Goal: Task Accomplishment & Management: Manage account settings

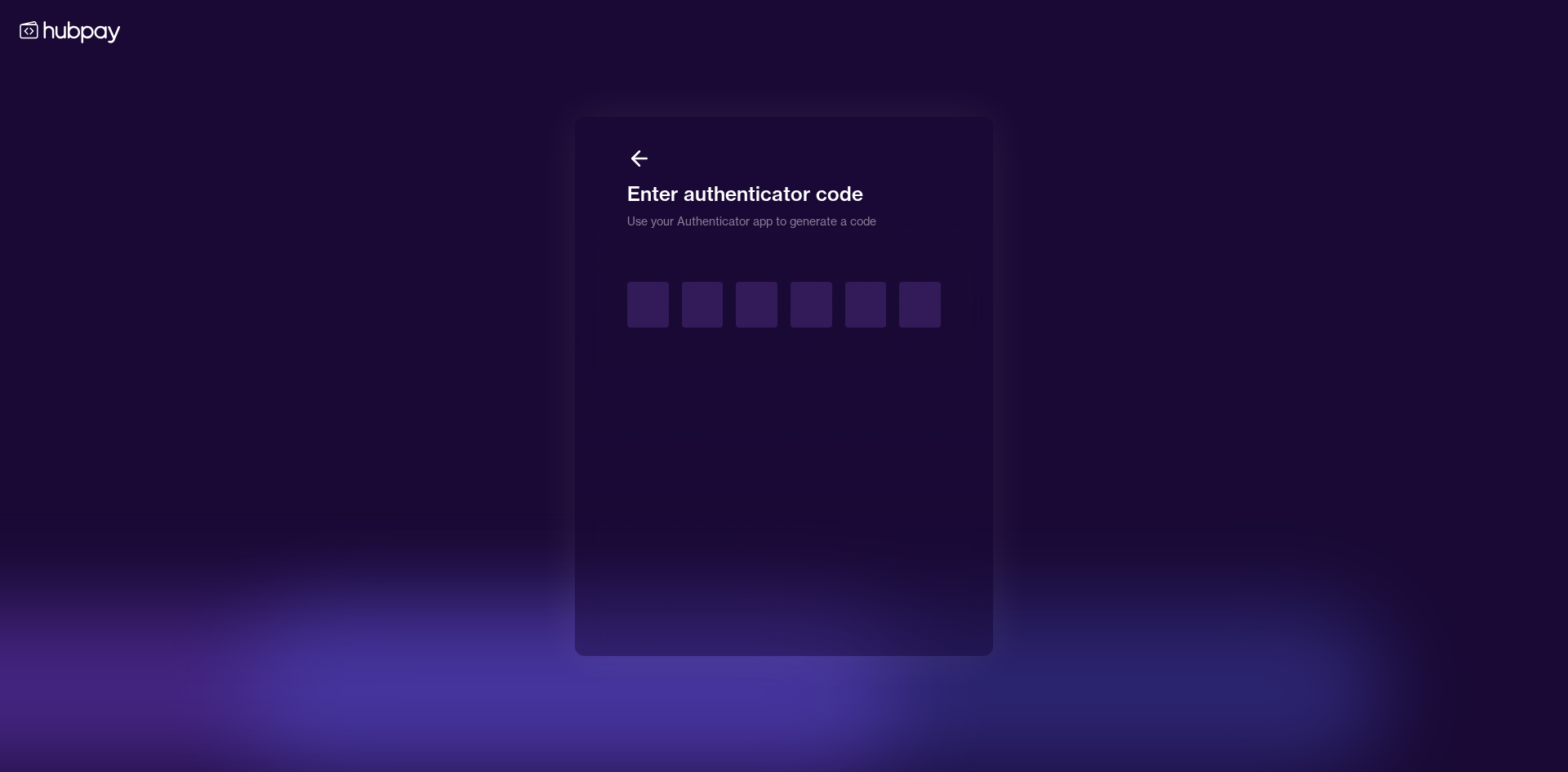
type input "*"
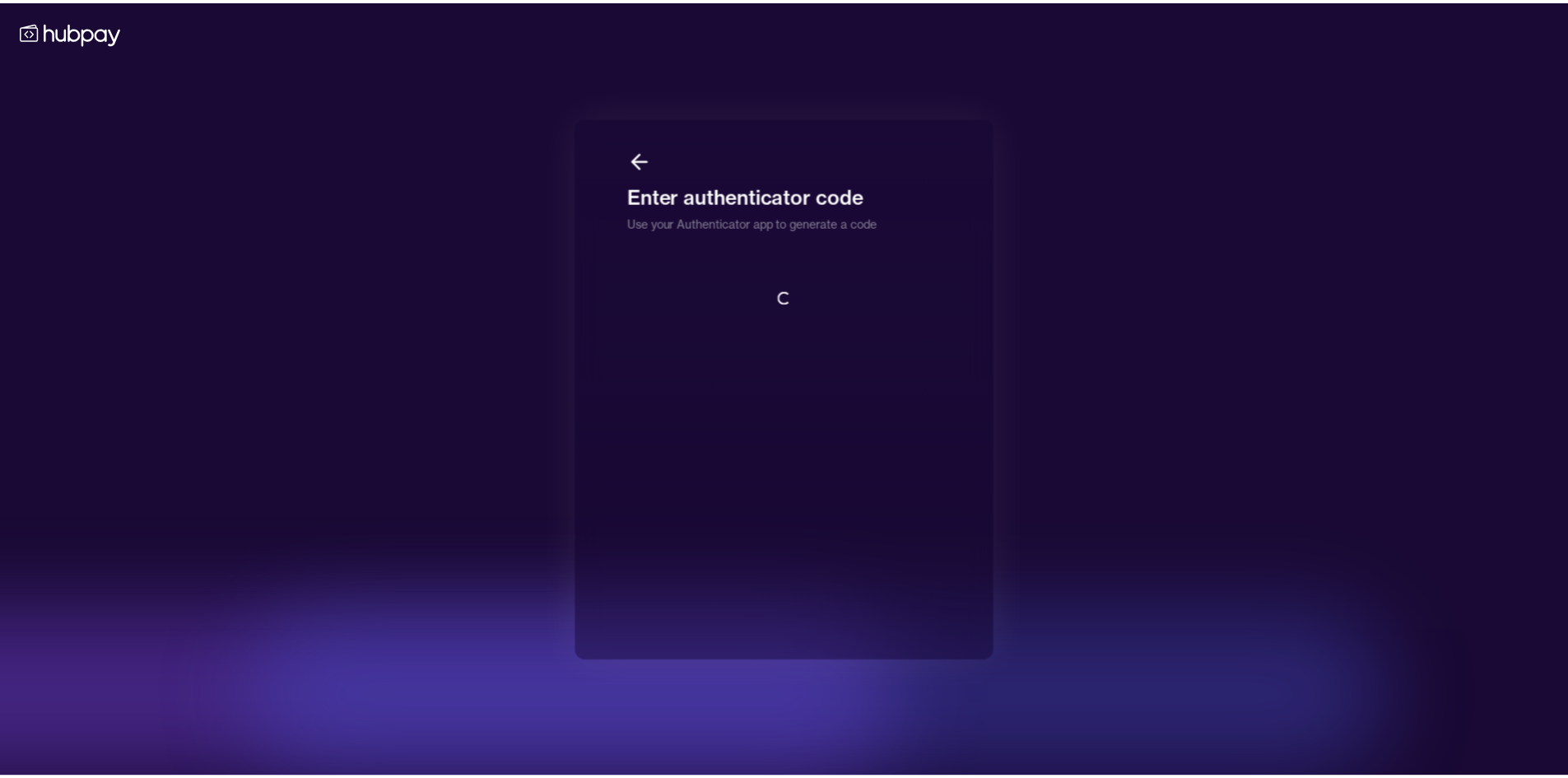
scroll to position [2, 0]
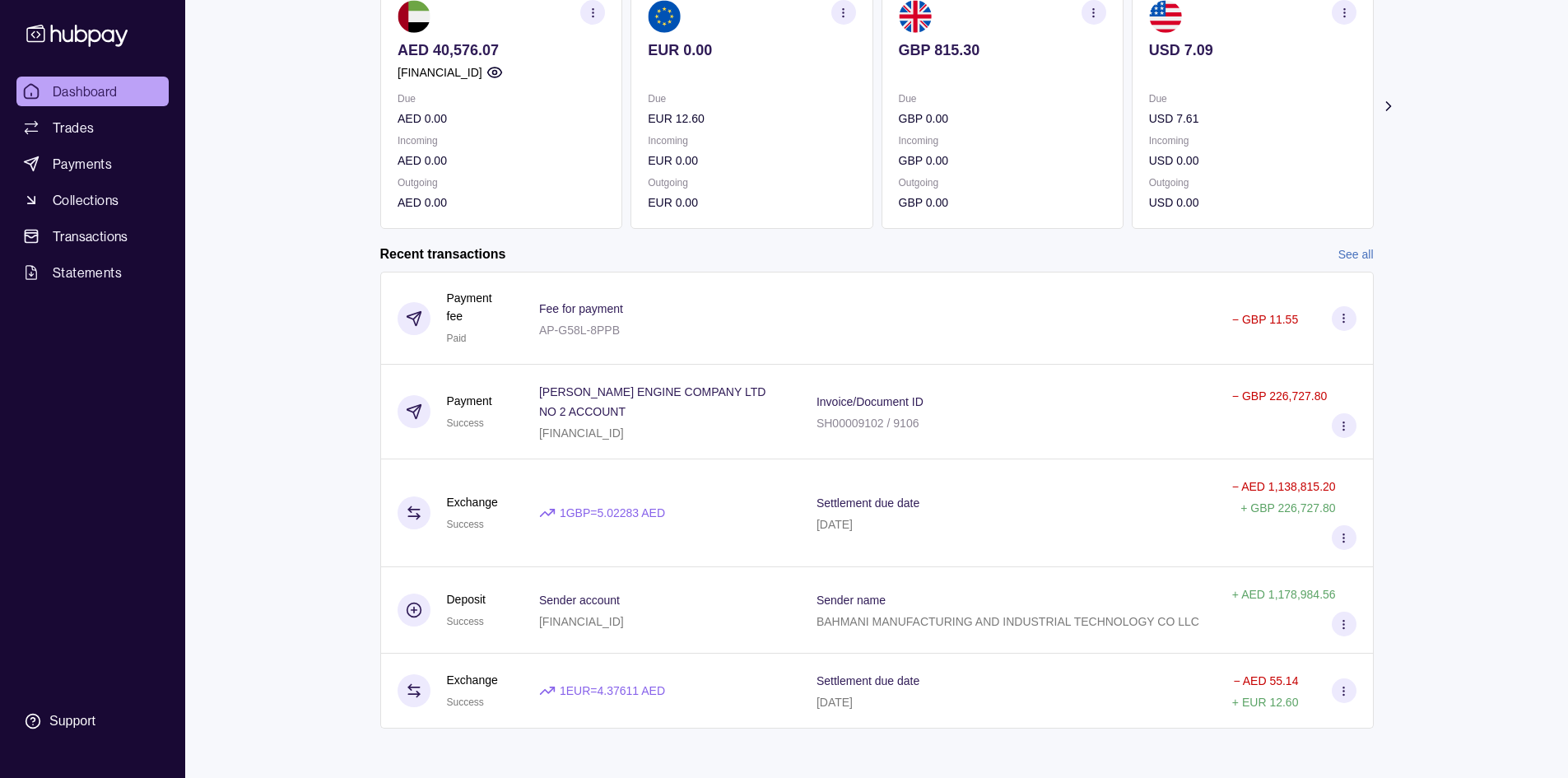
scroll to position [179, 0]
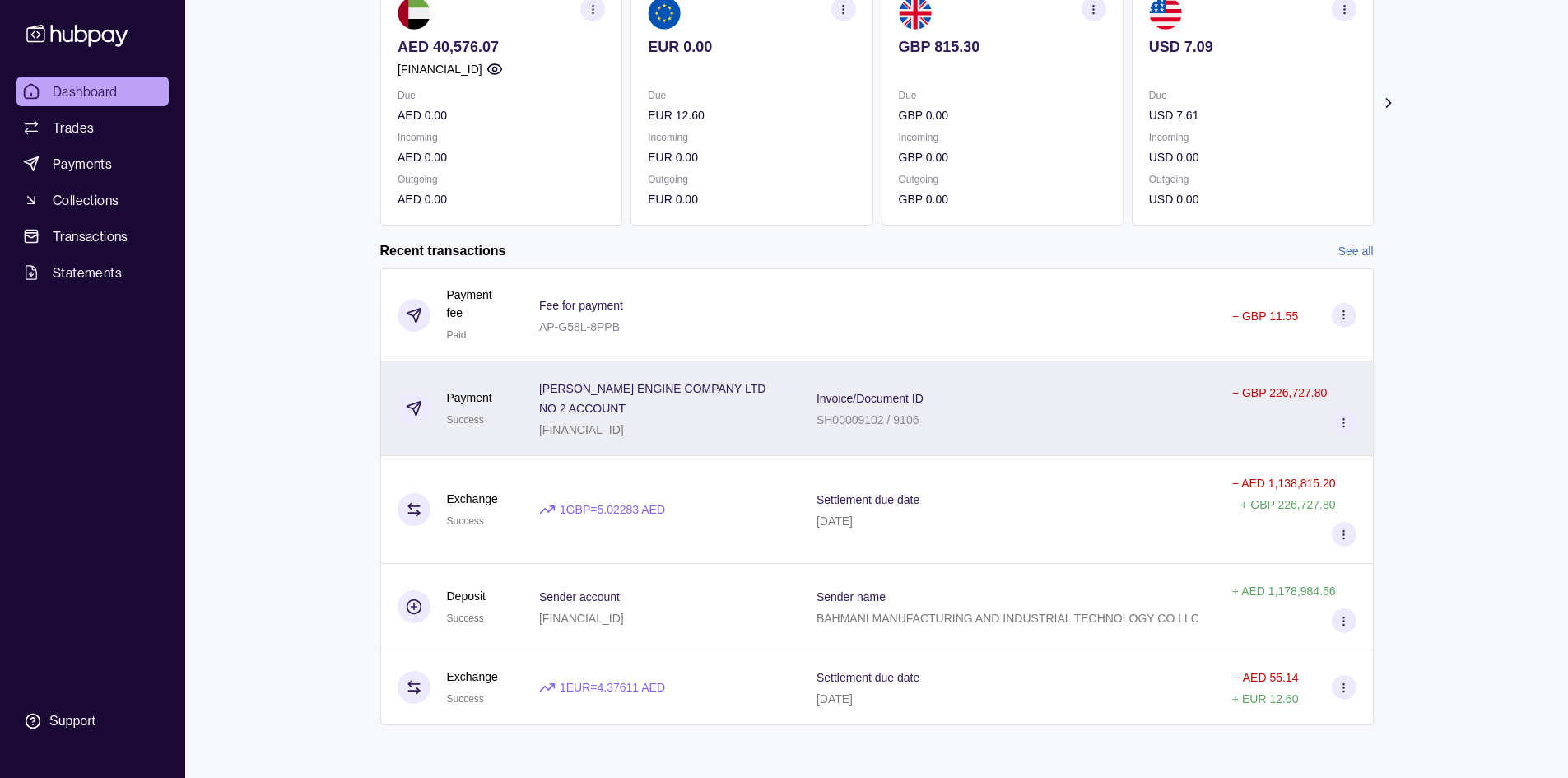
click at [1018, 422] on div "Invoice/Document ID SH00009102 / 9106" at bounding box center [1007, 408] width 383 height 41
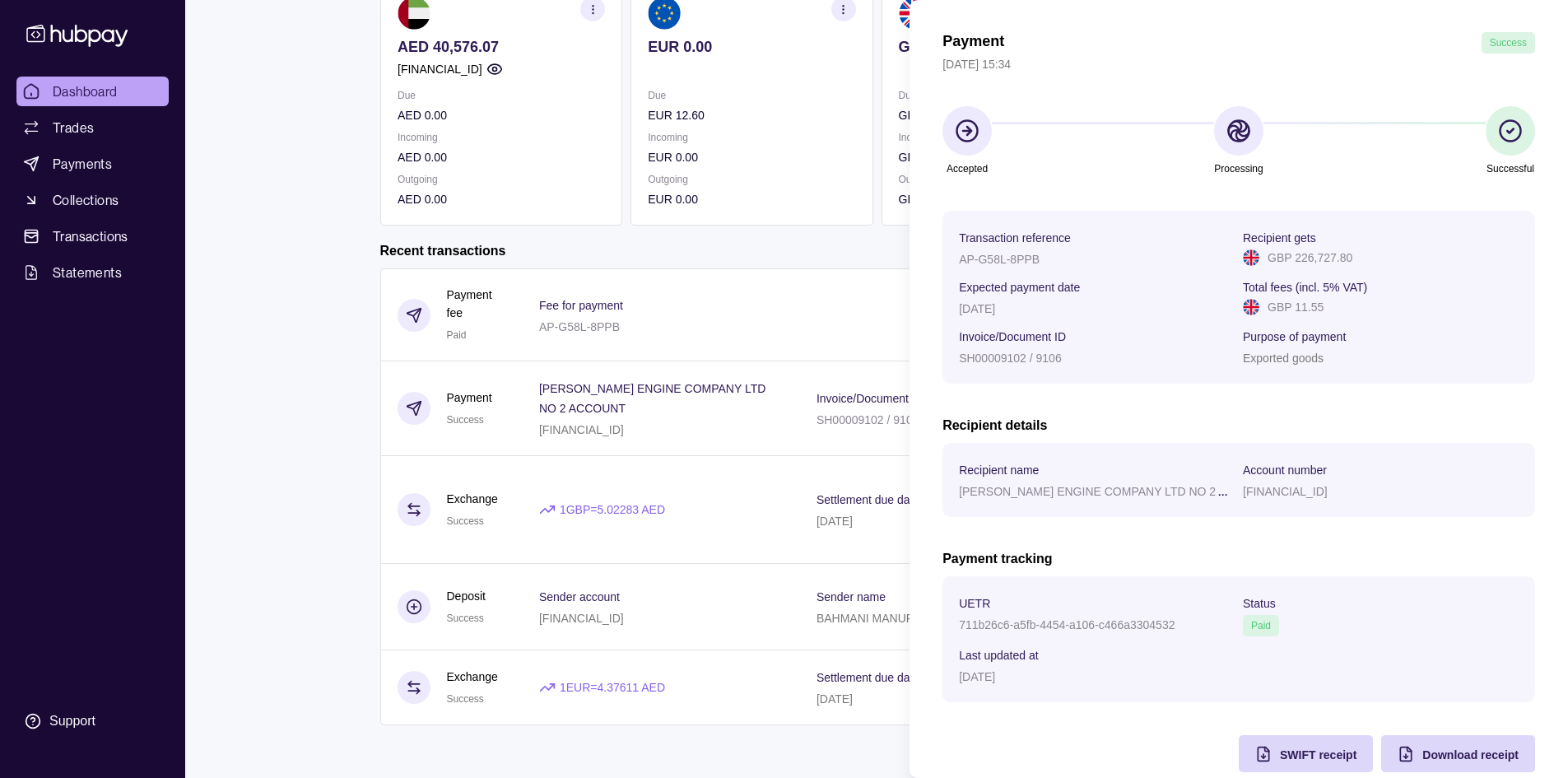
scroll to position [83, 0]
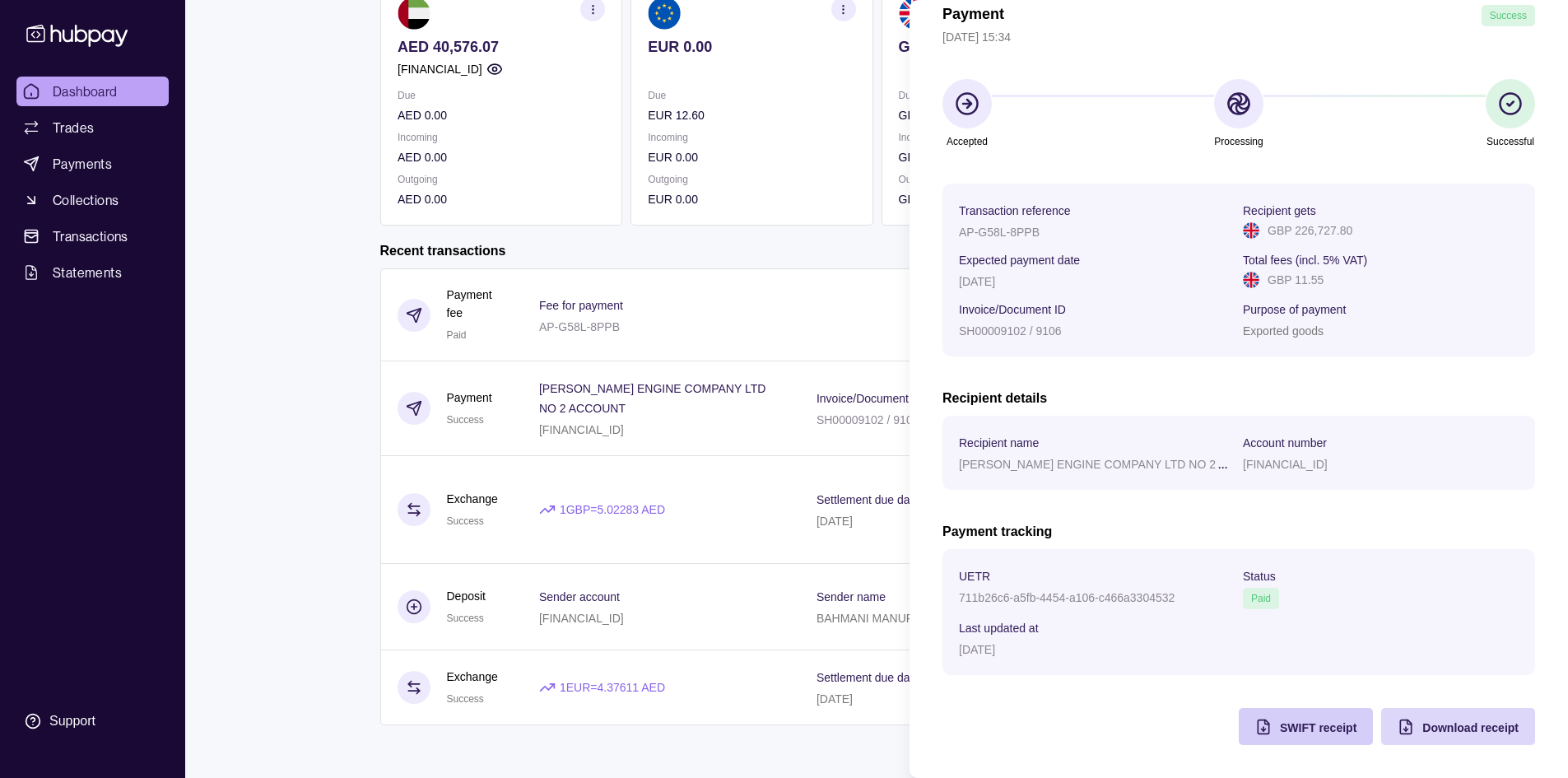
click at [1296, 725] on span "SWIFT receipt" at bounding box center [1318, 728] width 77 height 13
click at [715, 282] on html "Dashboard Trades Payments Collections Transactions Statements Support M Hello, …" at bounding box center [784, 298] width 1568 height 957
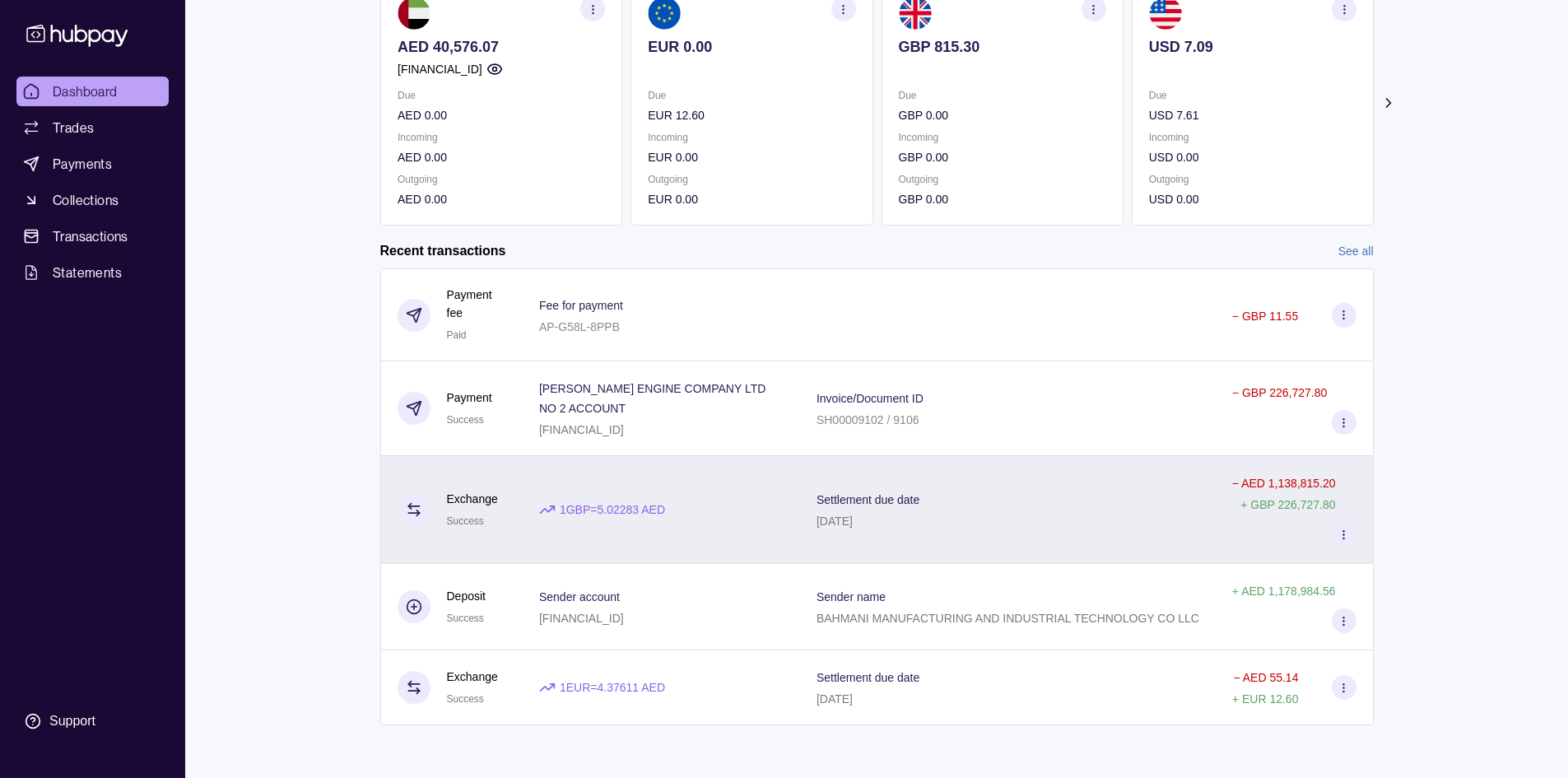
click at [1054, 487] on div "Settlement due date [DATE]" at bounding box center [1007, 509] width 416 height 107
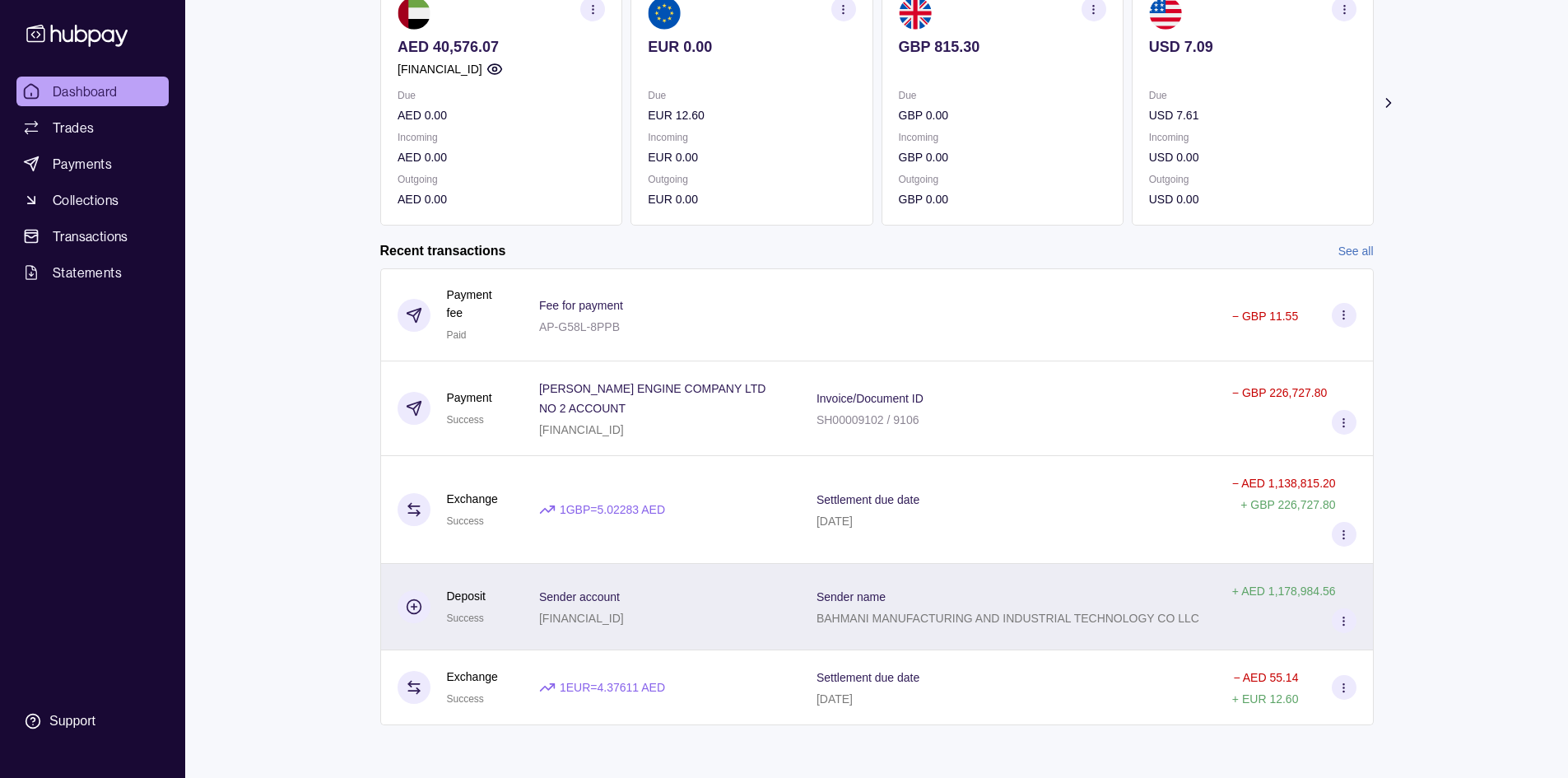
click at [1186, 629] on div "Sender name BAHMANI MANUFACTURING AND INDUSTRIAL TECHNOLOGY CO LLC" at bounding box center [1007, 607] width 416 height 87
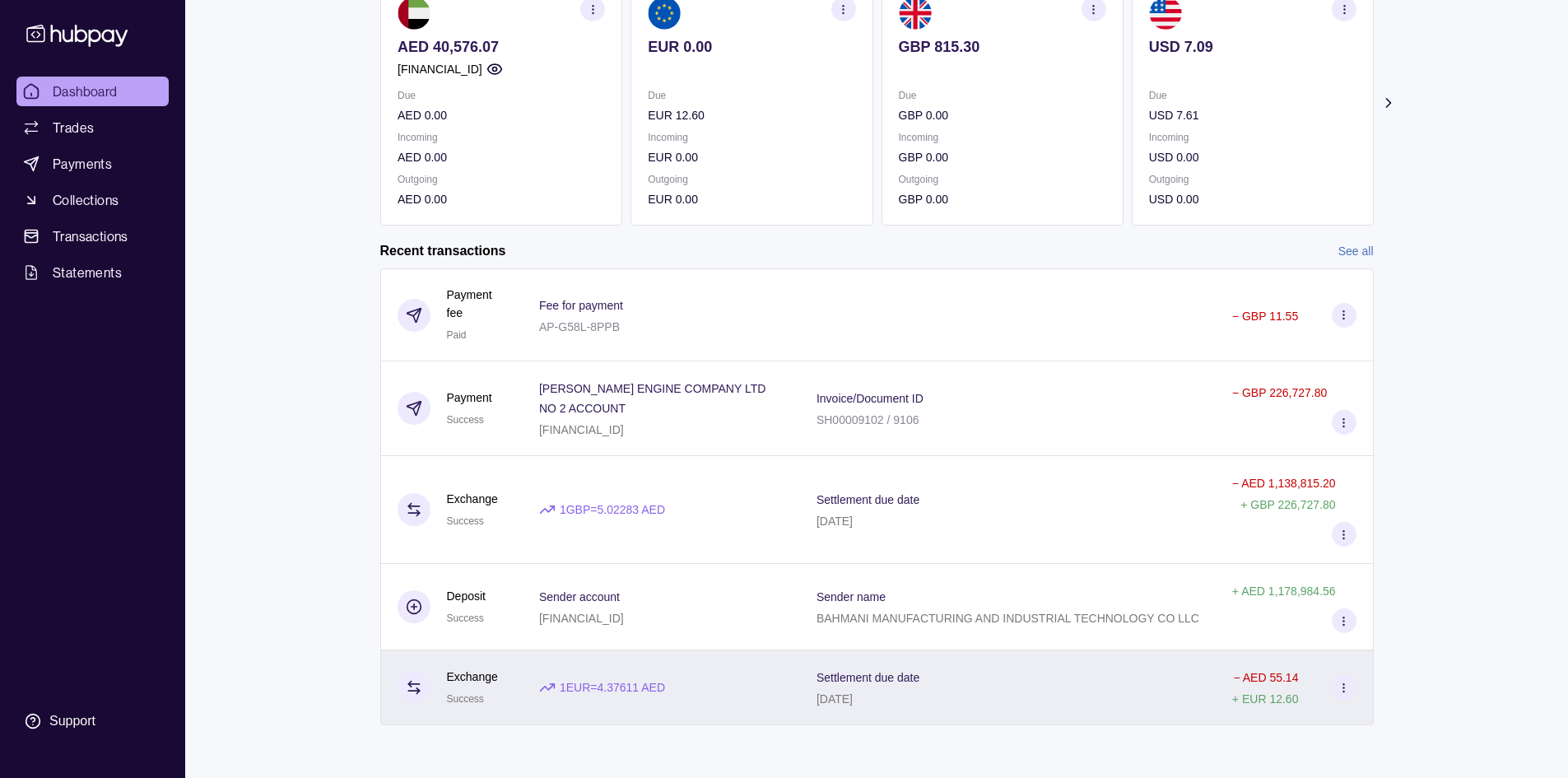
click at [1131, 704] on div "Settlement due date [DATE]" at bounding box center [1007, 687] width 383 height 41
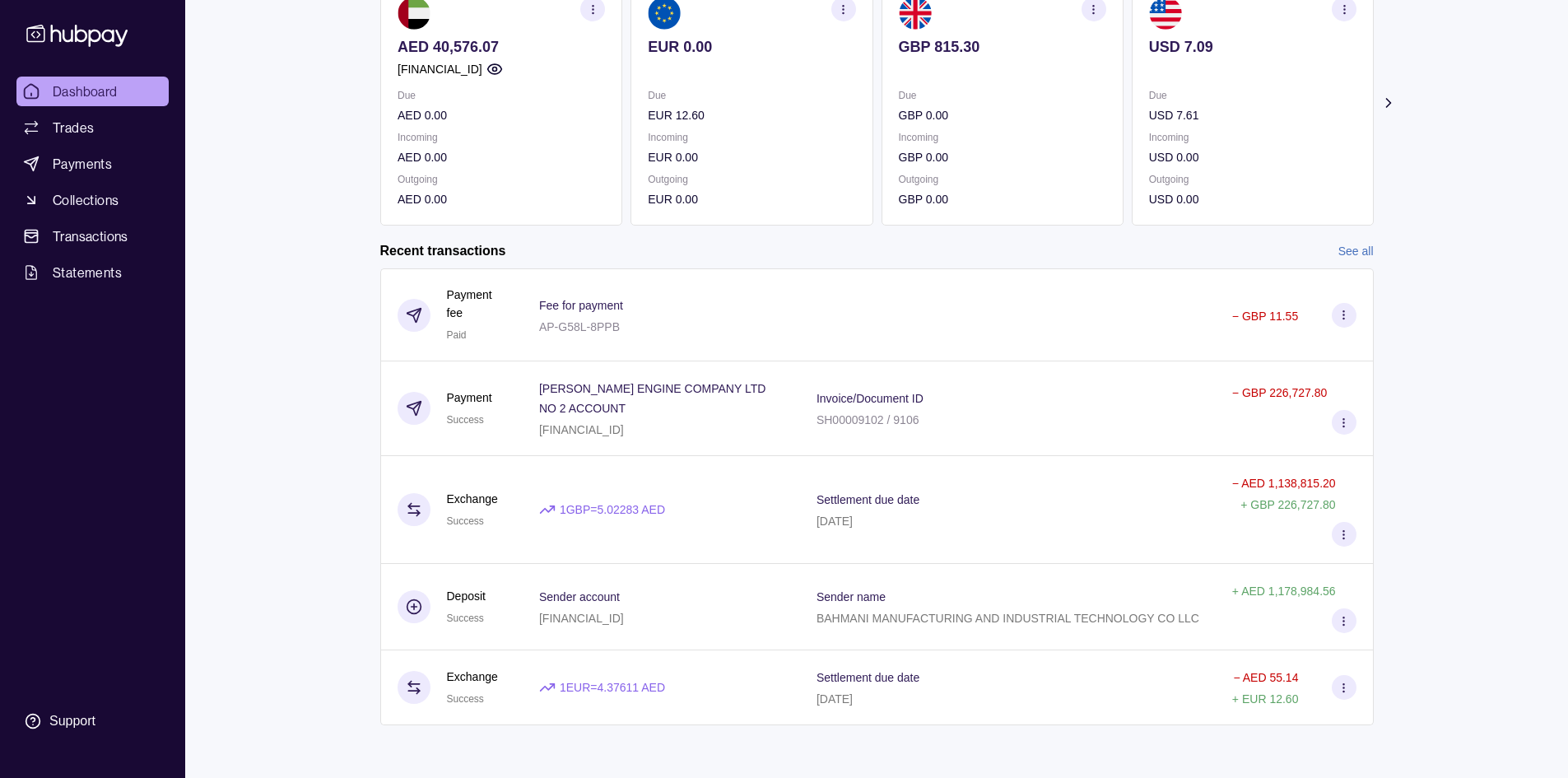
click at [1346, 253] on link "See all" at bounding box center [1355, 251] width 36 height 18
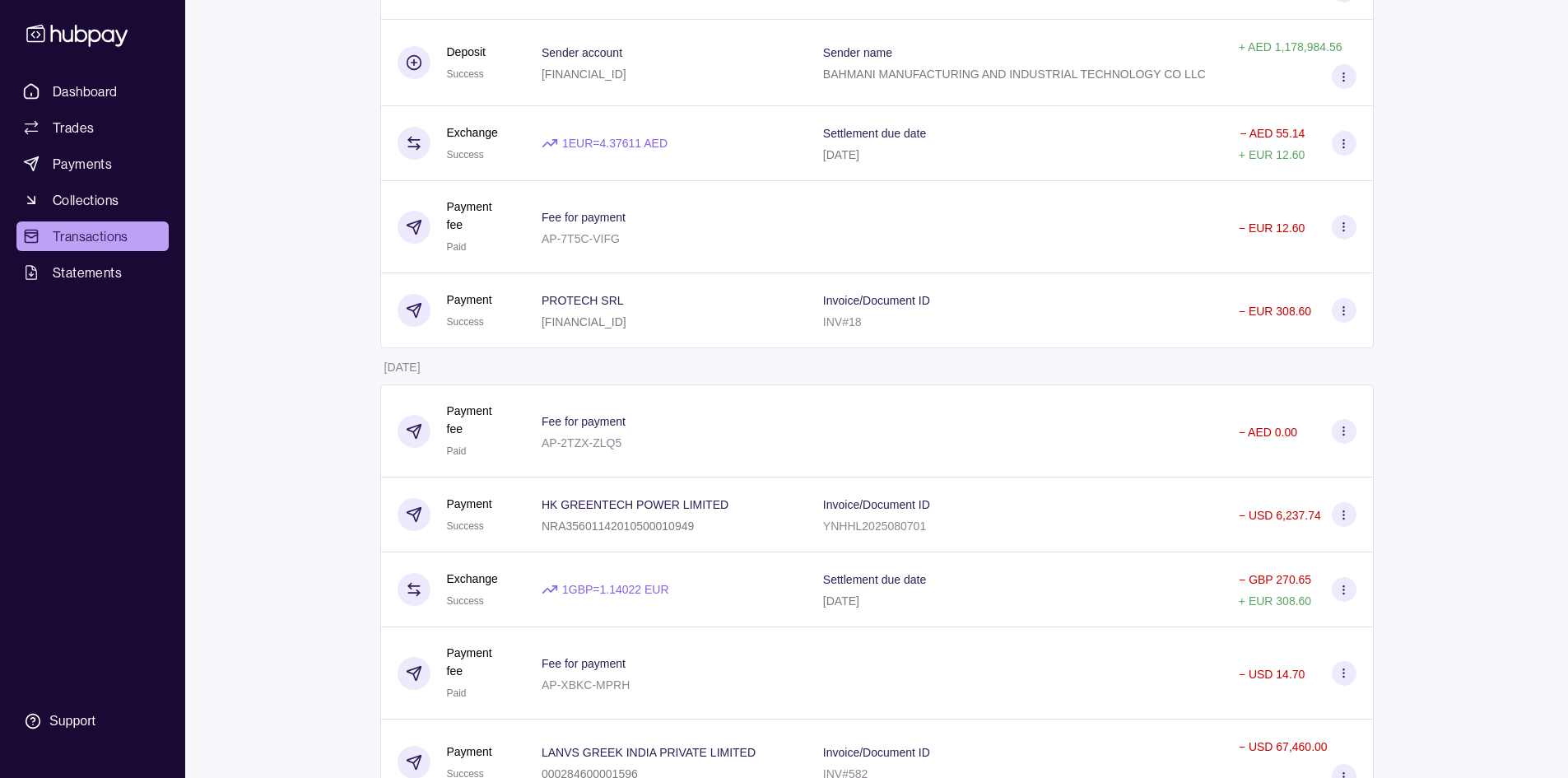
scroll to position [494, 0]
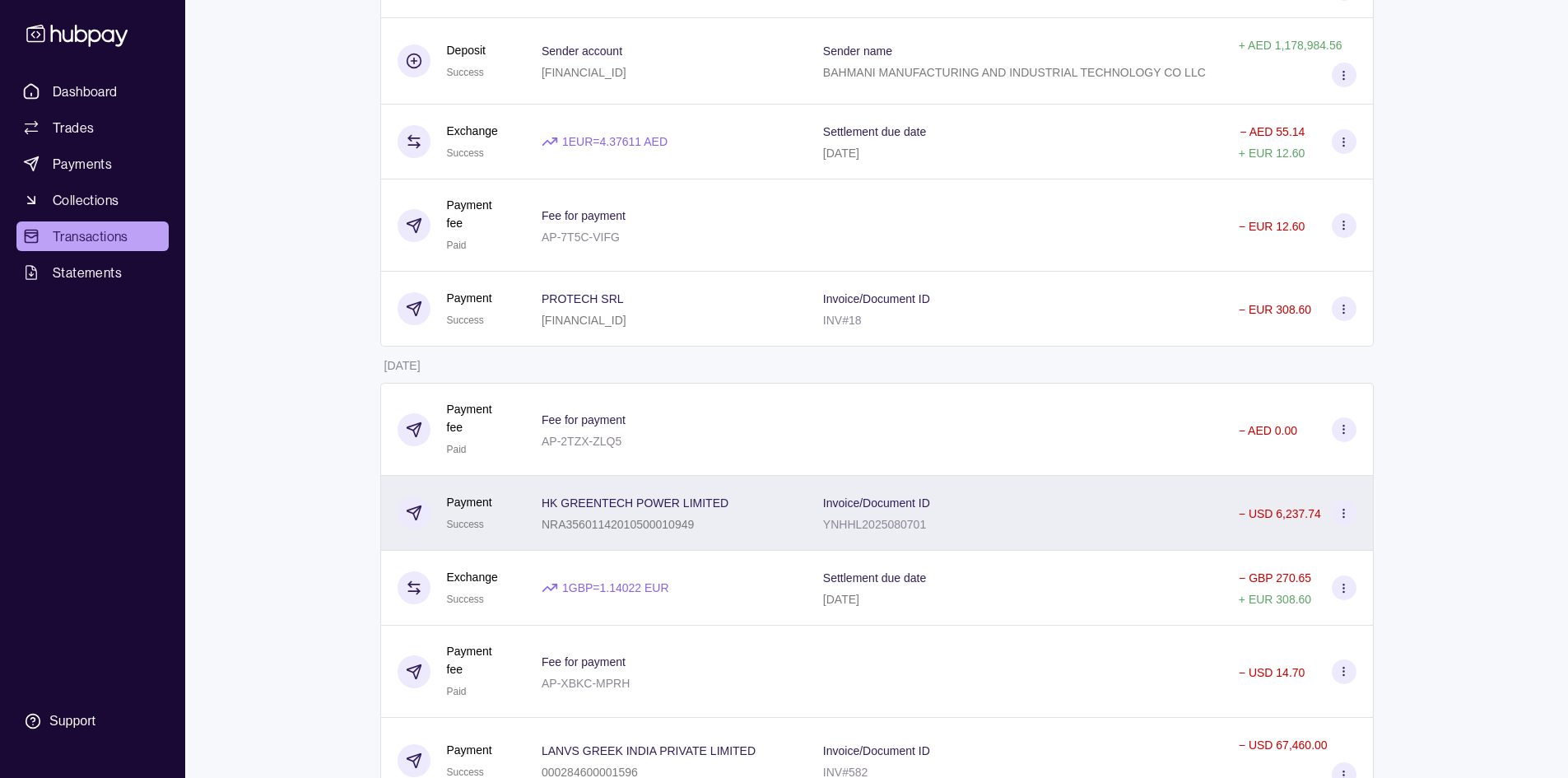
click at [1010, 492] on div "Invoice/Document ID YNHHL2025080701" at bounding box center [1014, 513] width 383 height 41
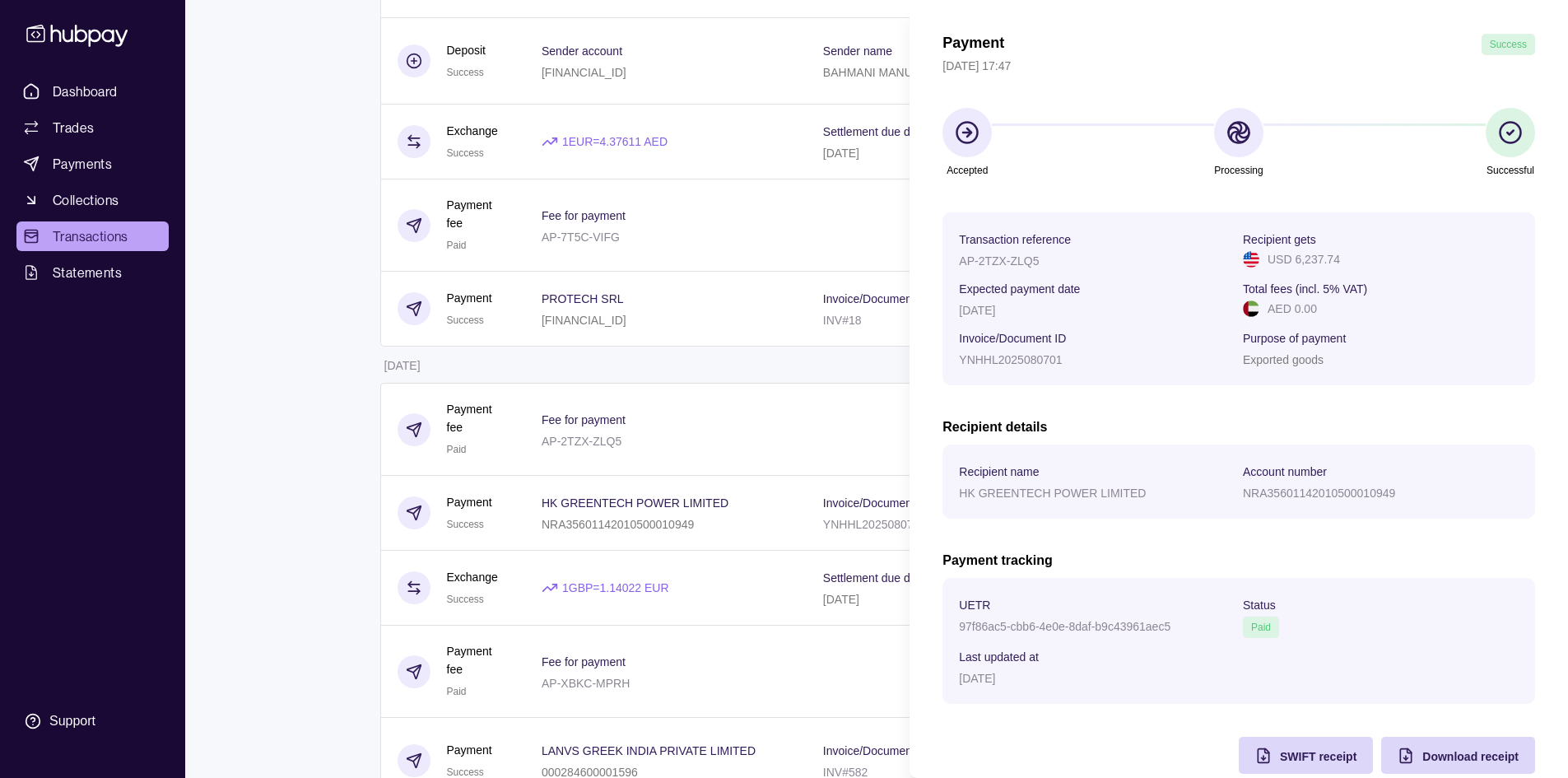
scroll to position [83, 0]
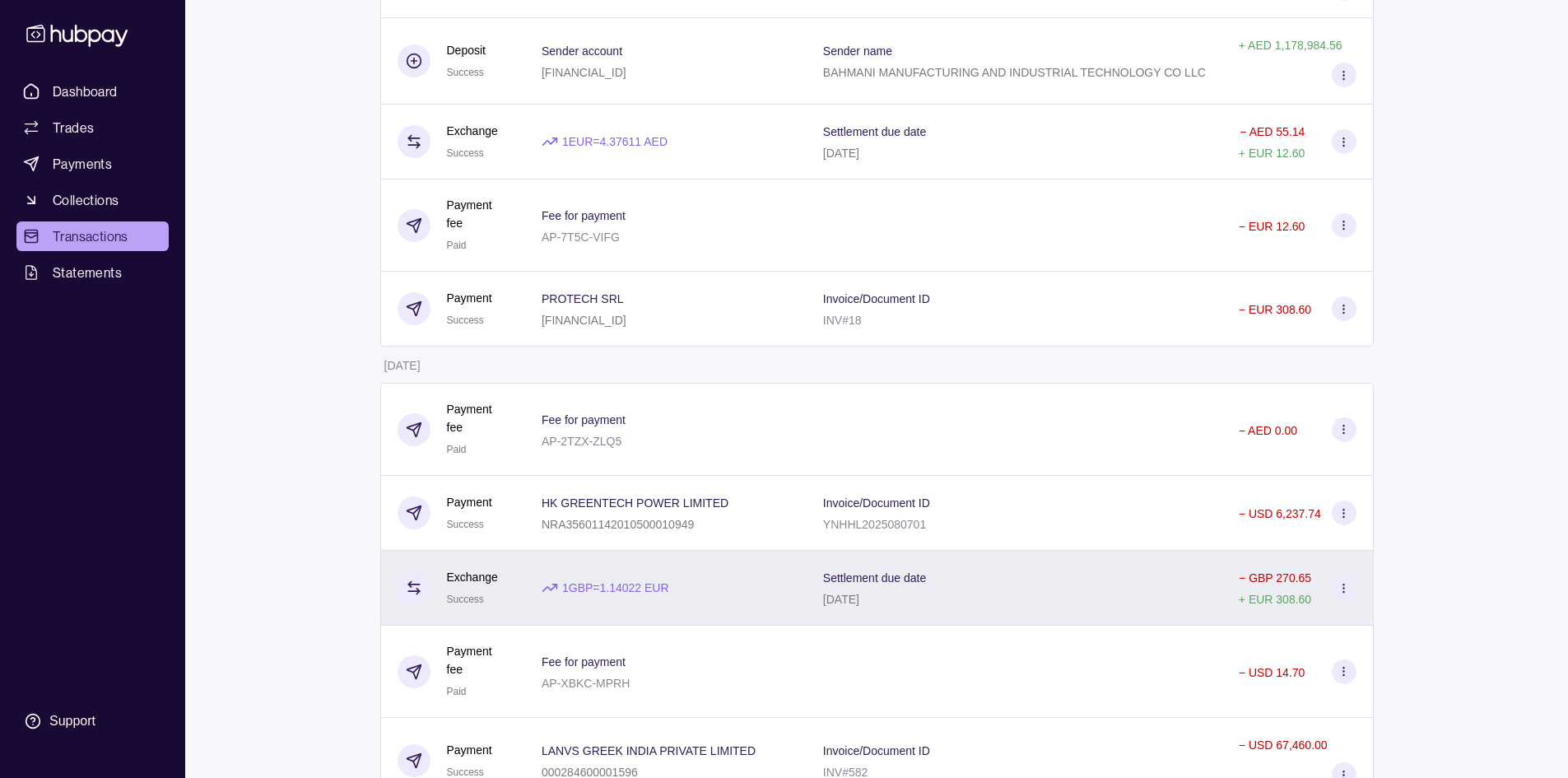
click at [1043, 567] on div "Settlement due date [DATE]" at bounding box center [1014, 588] width 383 height 41
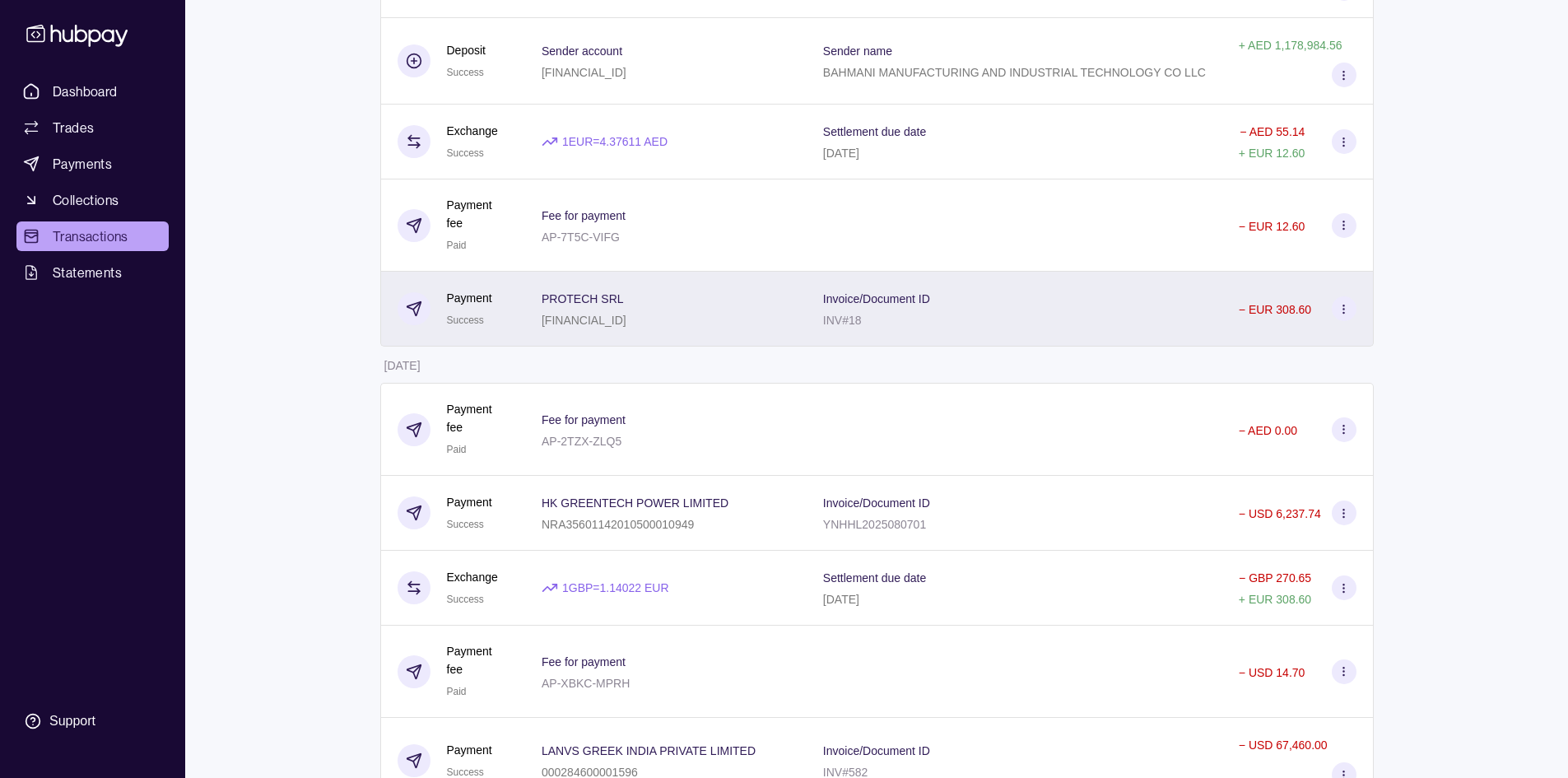
click at [1071, 288] on div "Invoice/Document ID INV#18" at bounding box center [1014, 308] width 383 height 41
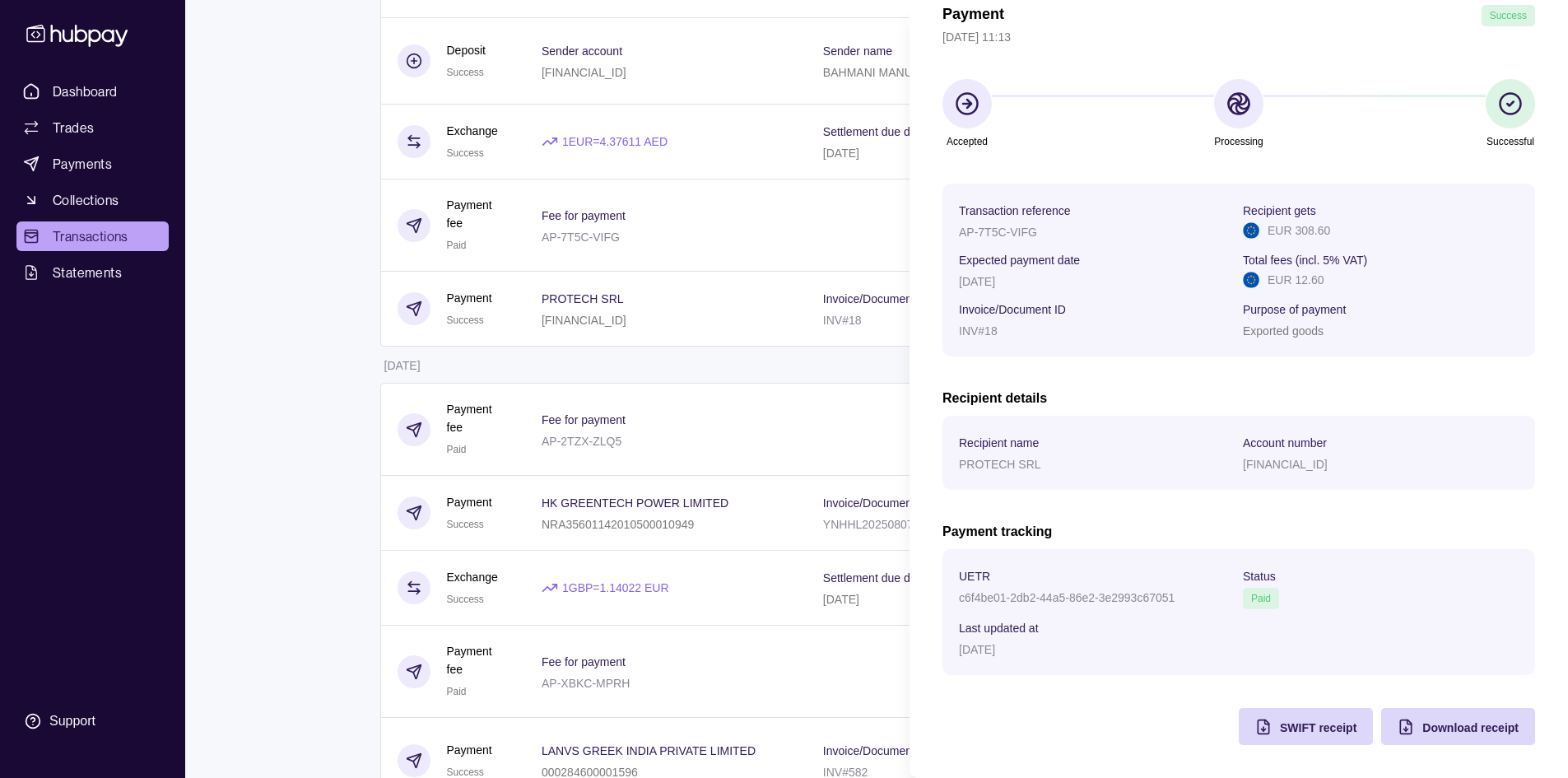
click at [355, 322] on html "Dashboard Trades Payments Collections Transactions Statements Support M Hello, …" at bounding box center [784, 580] width 1568 height 2149
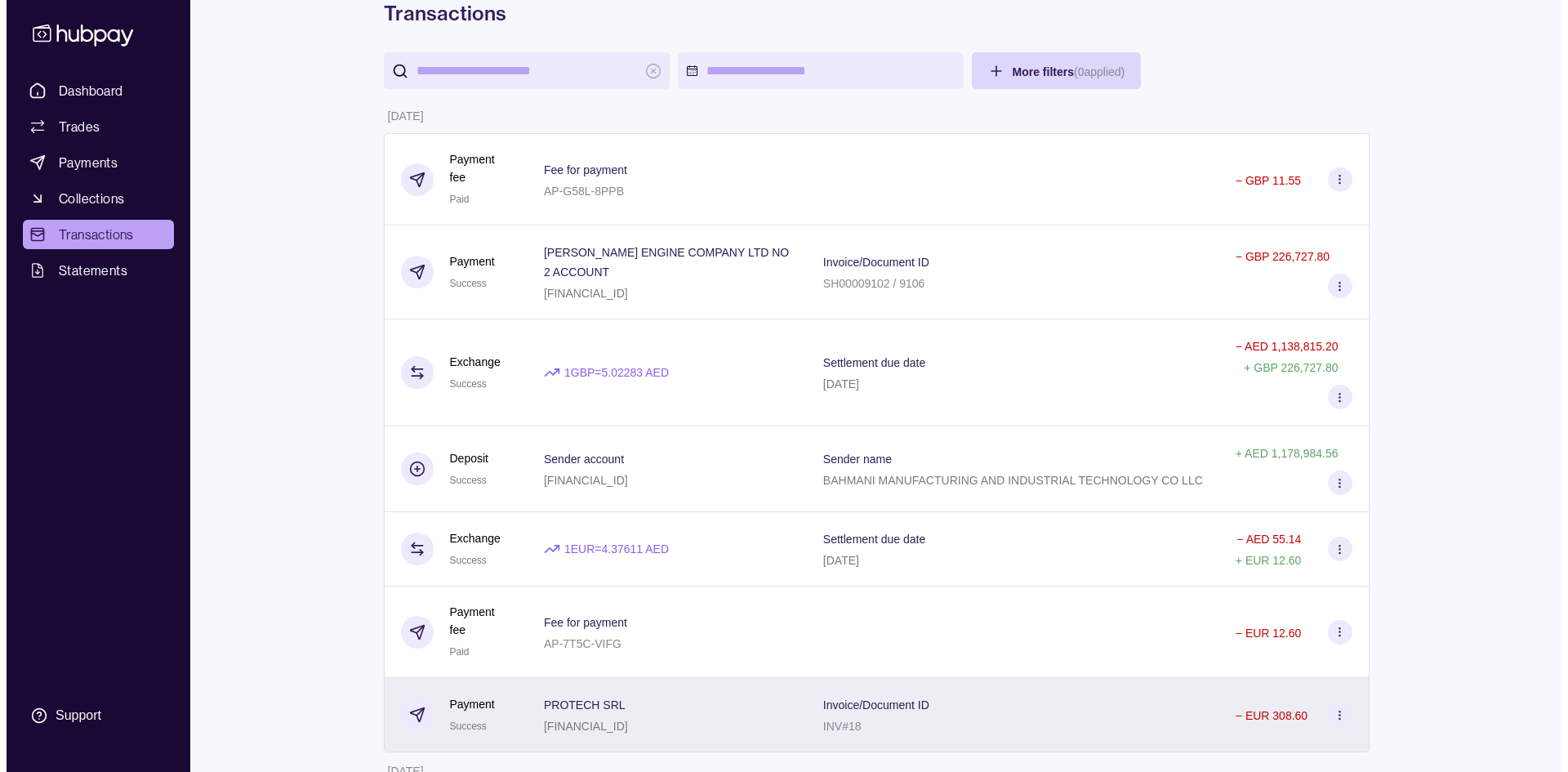
scroll to position [0, 0]
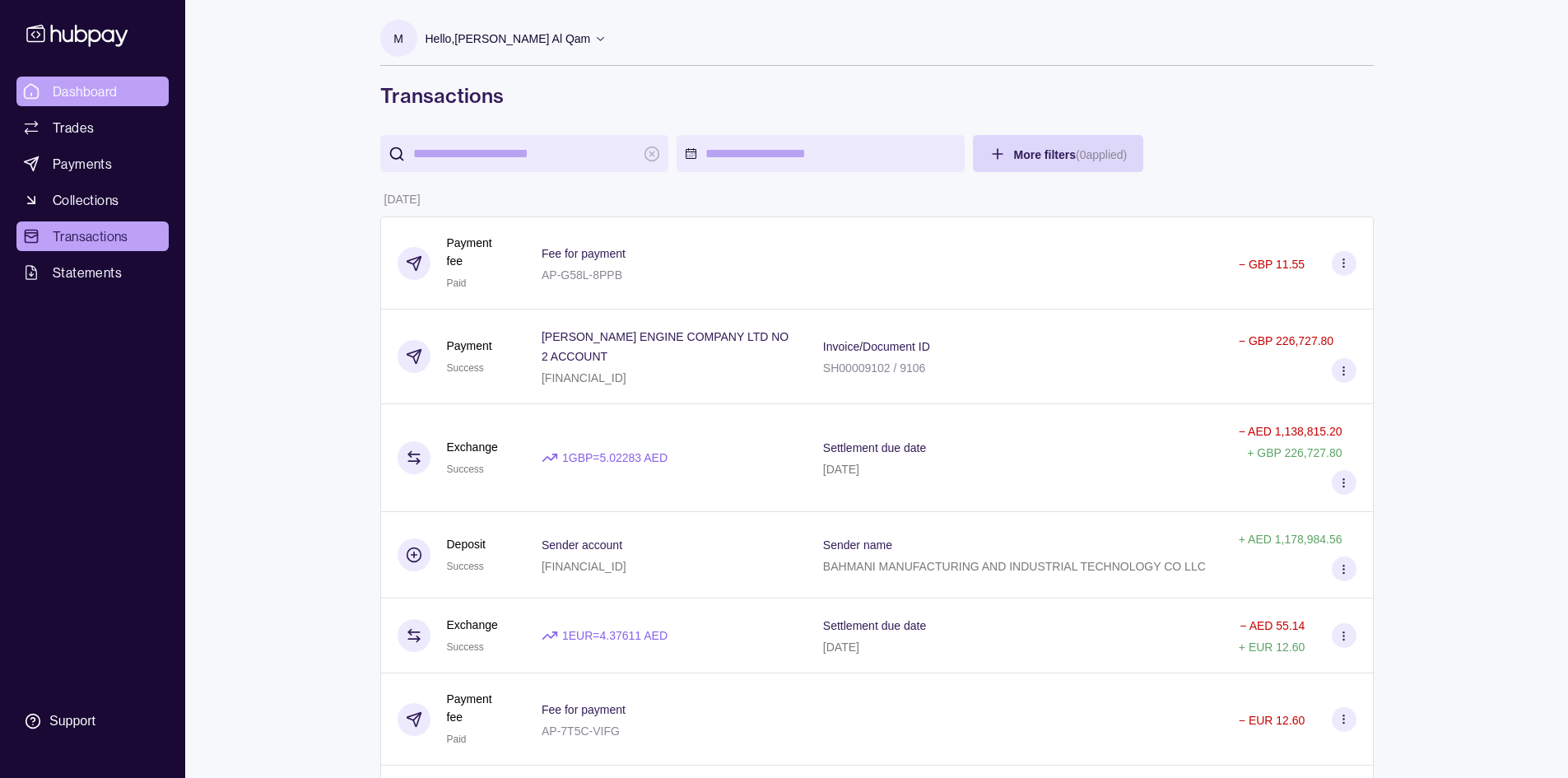
click at [91, 78] on link "Dashboard" at bounding box center [93, 92] width 152 height 30
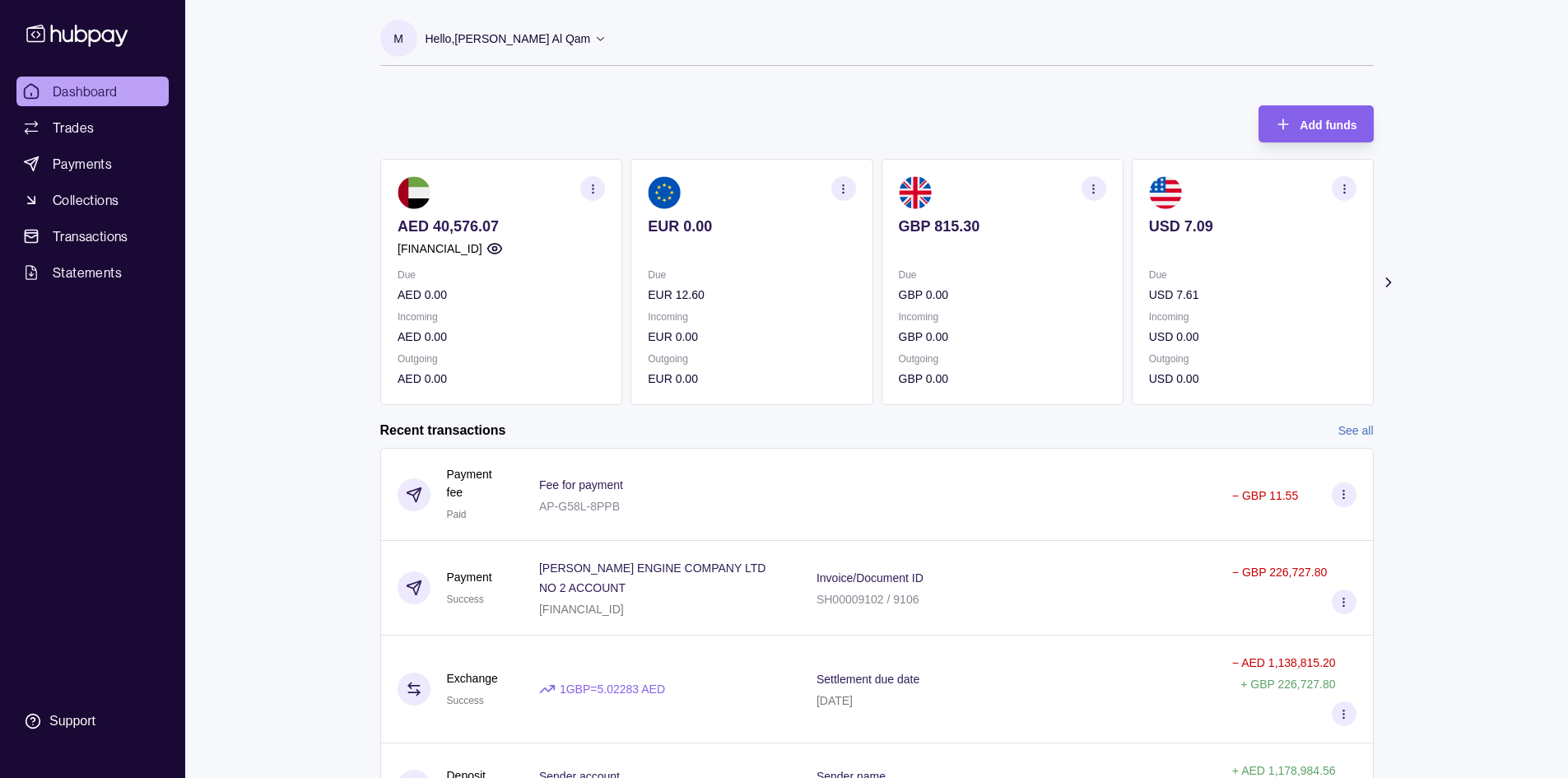
click at [962, 233] on p "GBP 815.30" at bounding box center [1002, 227] width 208 height 18
click at [1023, 225] on p "GBP 815.30" at bounding box center [1002, 227] width 208 height 18
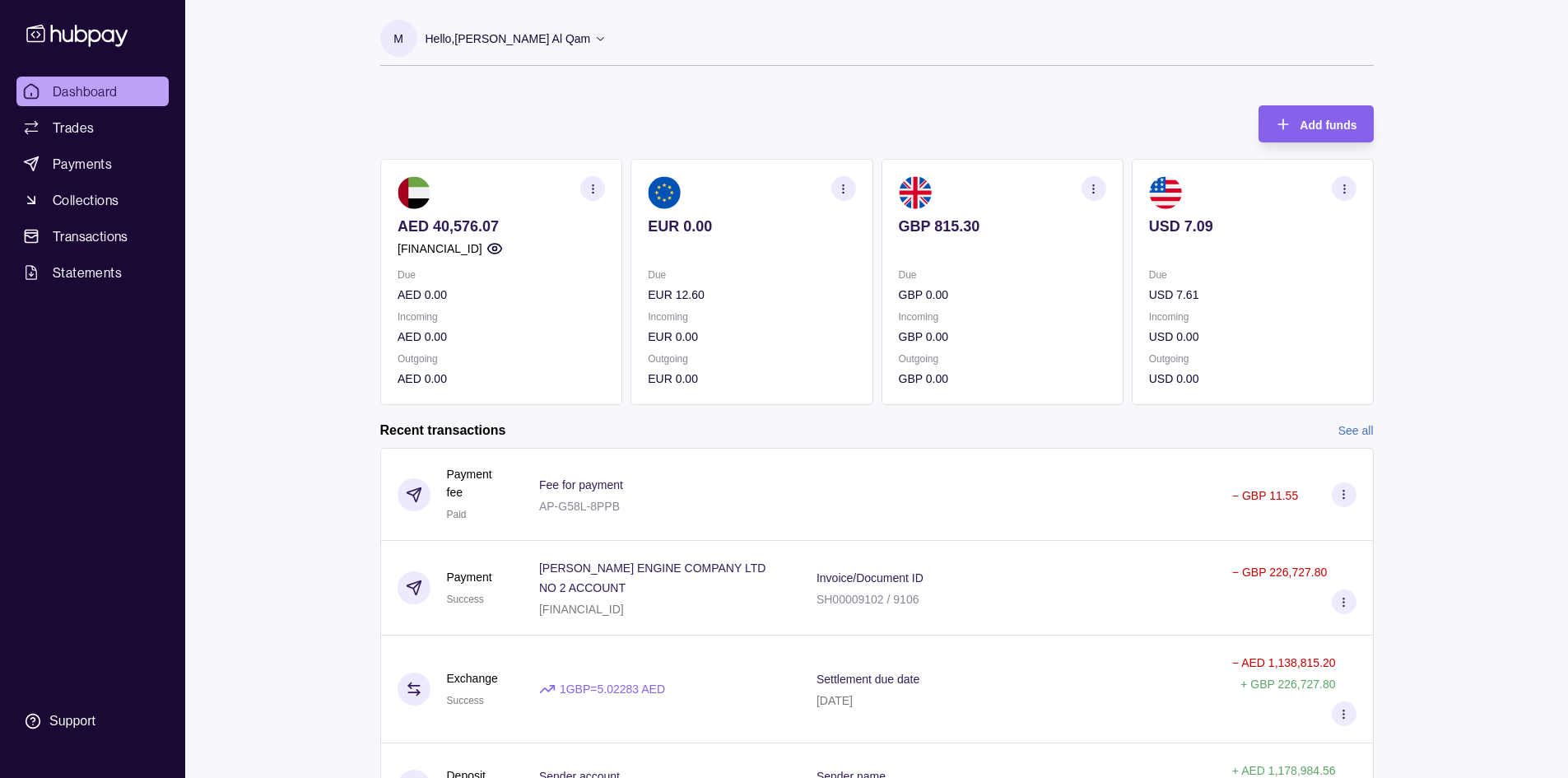
click at [1242, 257] on div "AED 40,576.07 [FINANCIAL_ID] Due AED 0.00 Incoming AED 0.00 Outgoing AED 0.00 E…" at bounding box center [877, 282] width 993 height 246
click at [466, 41] on p "Hello, Mosaab [PERSON_NAME] Al Qam" at bounding box center [509, 39] width 165 height 18
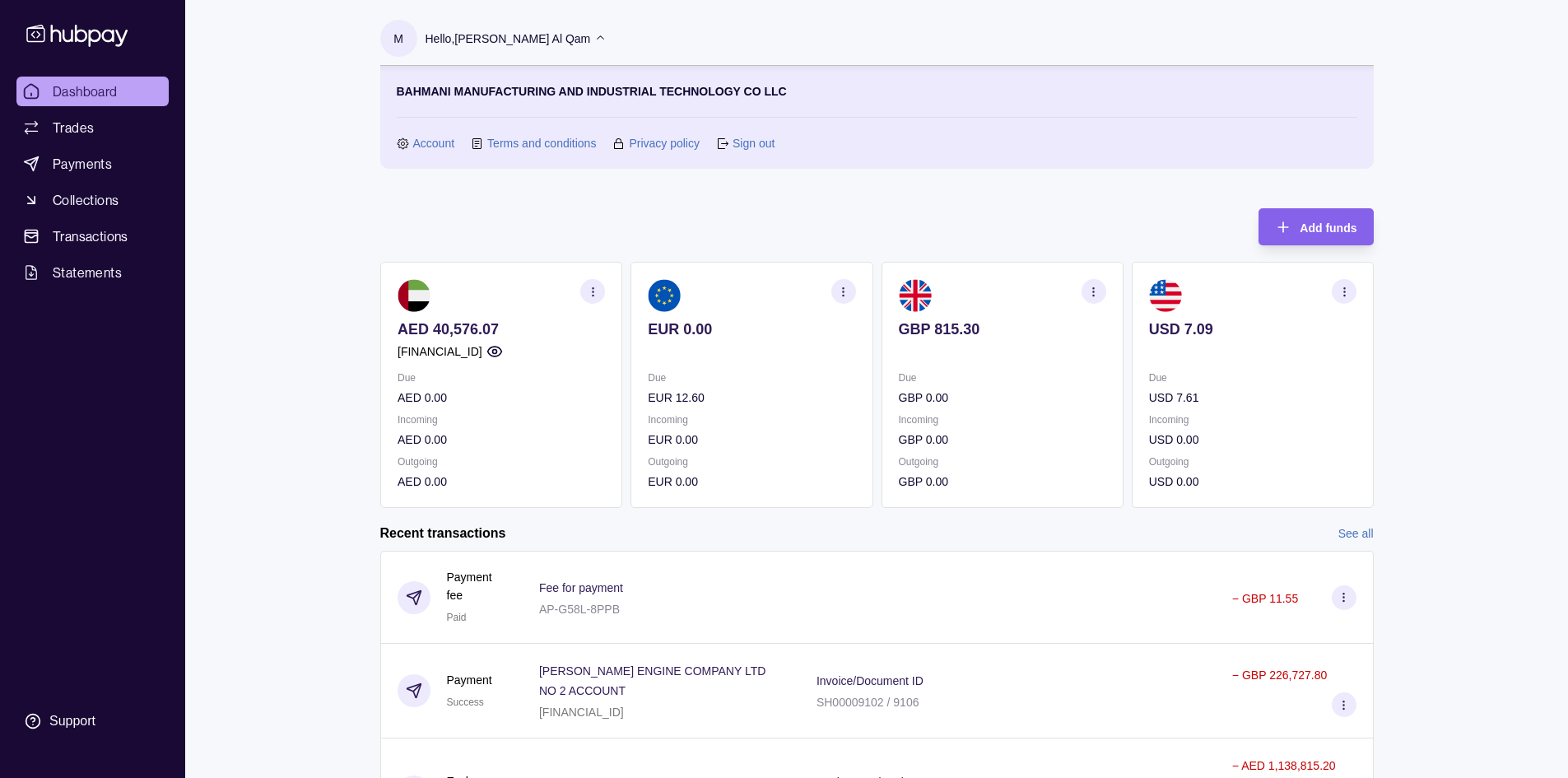
click at [739, 144] on link "Sign out" at bounding box center [753, 143] width 42 height 18
